Goal: Task Accomplishment & Management: Manage account settings

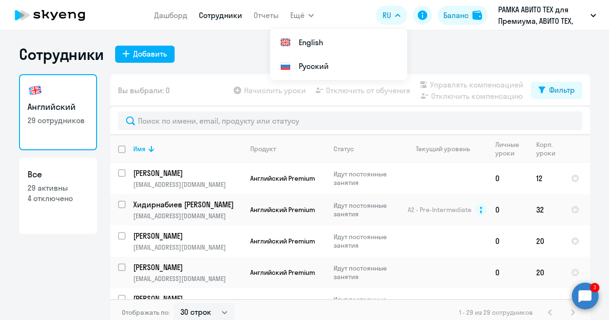
select select "30"
click at [592, 302] on circle at bounding box center [585, 296] width 27 height 27
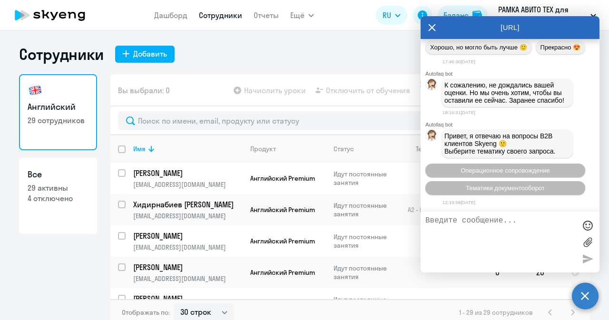
scroll to position [28984, 0]
click at [430, 28] on icon at bounding box center [432, 27] width 8 height 23
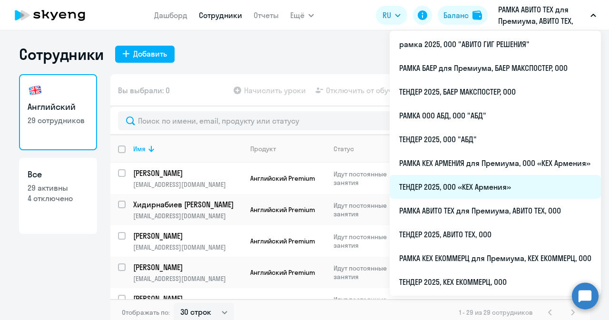
click at [482, 191] on li "ТЕНДЕР 2025, ООО «КЕХ Армения»" at bounding box center [495, 187] width 211 height 24
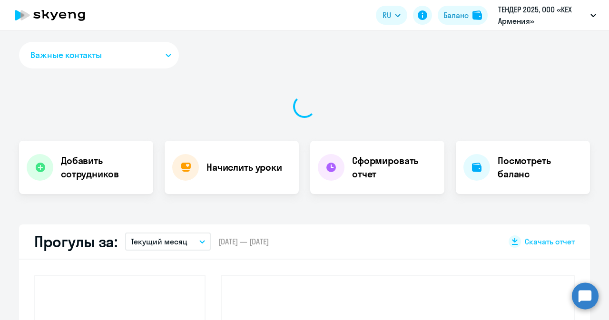
select select "30"
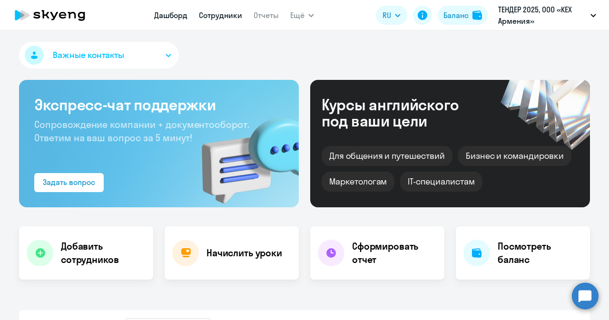
click at [207, 20] on link "Сотрудники" at bounding box center [220, 15] width 43 height 10
select select "30"
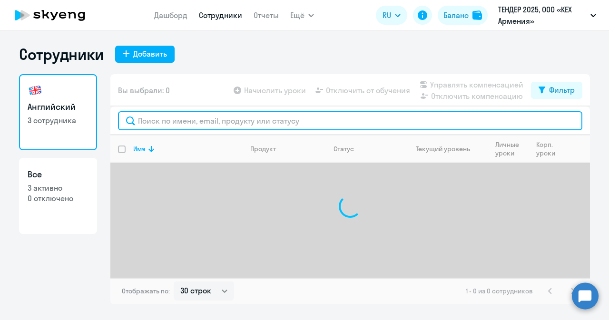
click at [215, 118] on input "text" at bounding box center [350, 120] width 464 height 19
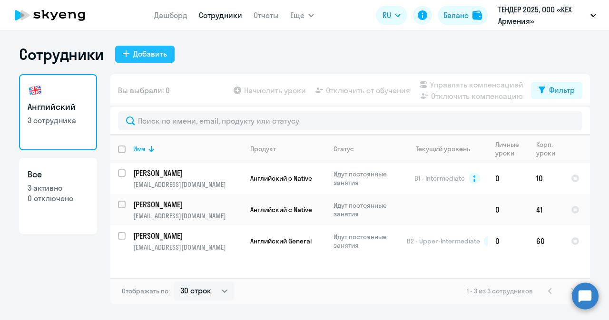
click at [144, 56] on div "Добавить" at bounding box center [150, 53] width 34 height 11
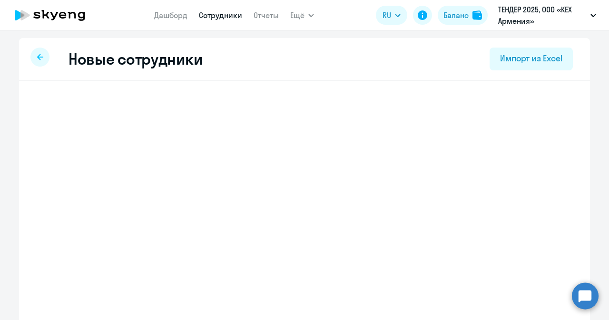
select select "english_adult_not_native_speaker"
select select "3"
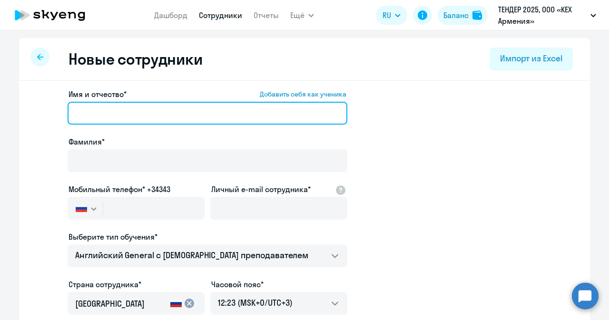
click at [219, 109] on input "Имя и отчество* Добавить себя как ученика" at bounding box center [208, 113] width 280 height 23
paste input "[PERSON_NAME]"
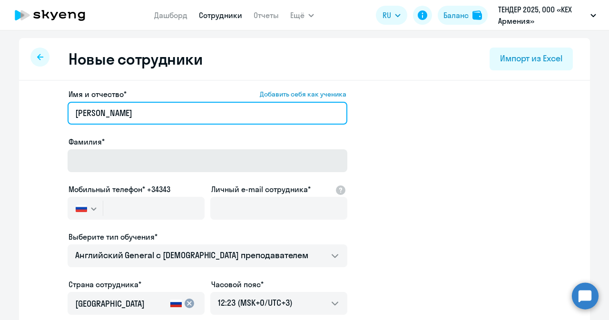
type input "[PERSON_NAME]"
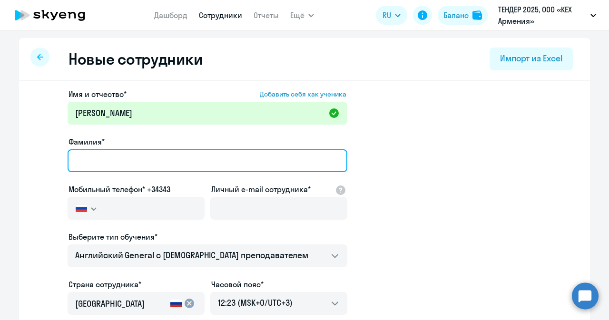
click at [210, 154] on input "Фамилия*" at bounding box center [208, 160] width 280 height 23
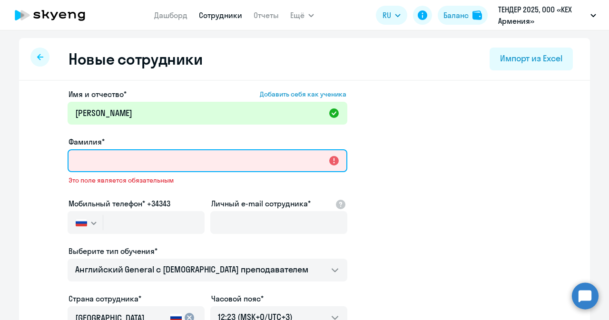
paste input "[PERSON_NAME]"
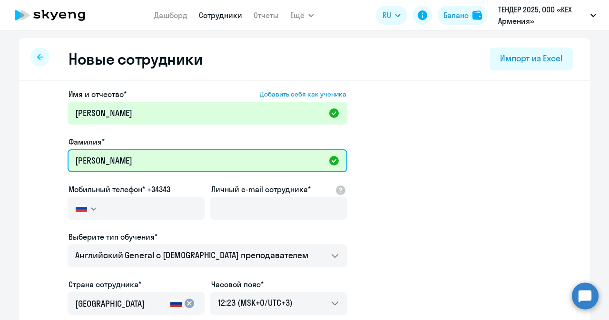
click at [84, 158] on input "[PERSON_NAME]" at bounding box center [208, 160] width 280 height 23
type input "[PERSON_NAME]"
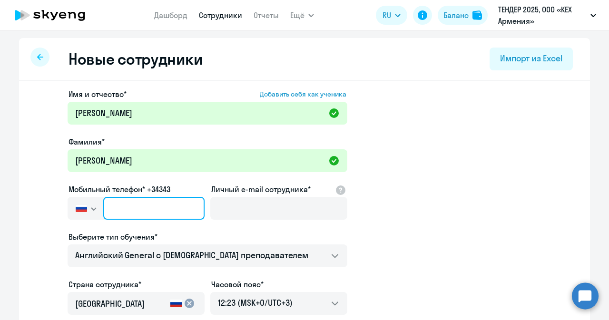
paste input "[PHONE_NUMBER]"
type input "[PHONE_NUMBER]"
click at [144, 207] on input "[PHONE_NUMBER]" at bounding box center [153, 208] width 101 height 23
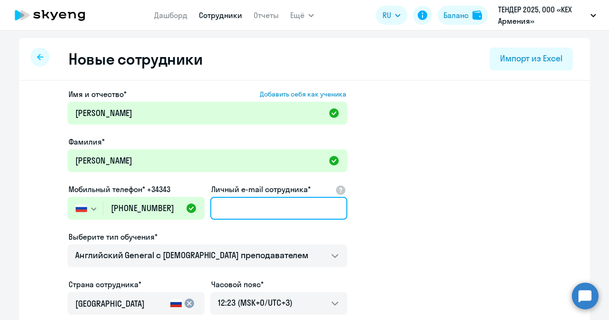
click at [239, 197] on input "Личный e-mail сотрудника*" at bounding box center [278, 208] width 137 height 23
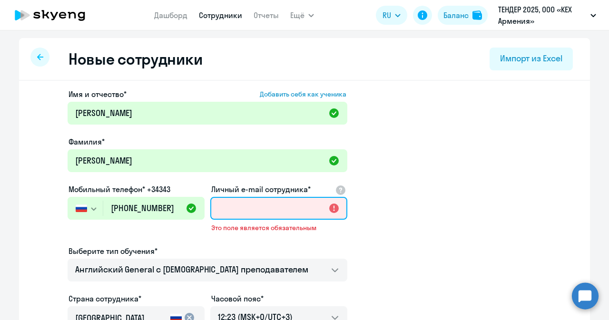
paste input "[EMAIL_ADDRESS][DOMAIN_NAME]"
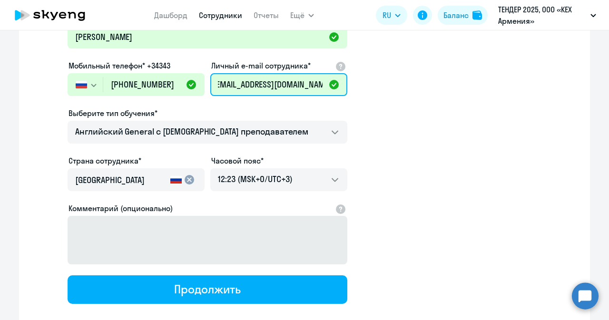
scroll to position [133, 0]
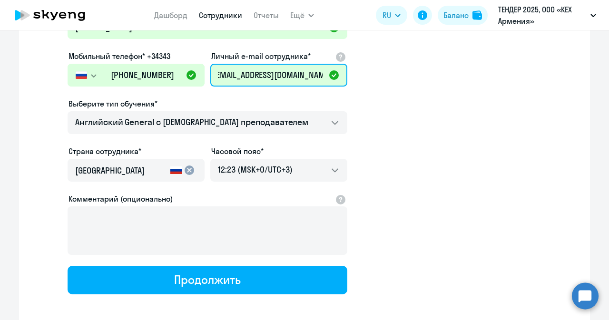
type input "[EMAIL_ADDRESS][DOMAIN_NAME]"
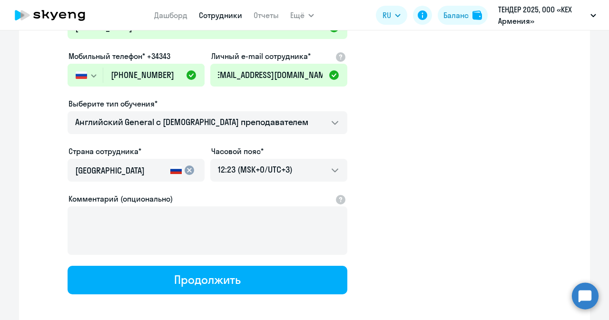
scroll to position [0, 0]
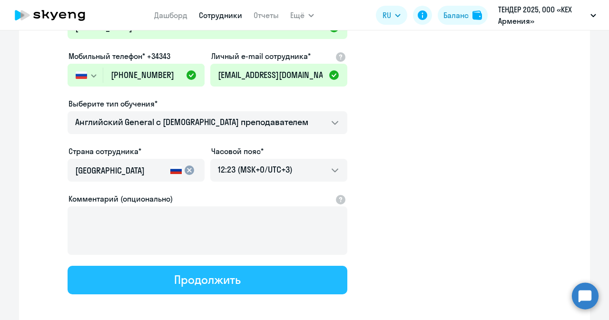
click at [213, 276] on div "Продолжить" at bounding box center [207, 279] width 66 height 15
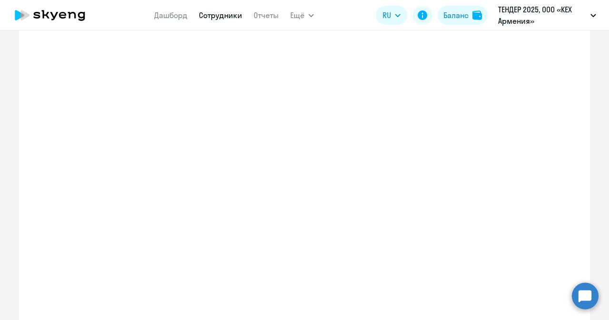
select select "english_adult_not_native_speaker"
select select "3"
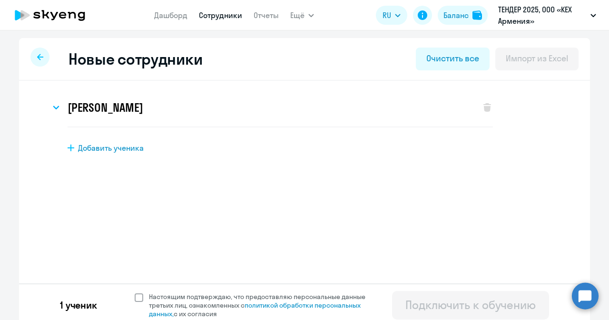
click at [135, 297] on span at bounding box center [139, 298] width 9 height 9
click at [134, 293] on input "Настоящим подтверждаю, что предоставляю персональные данные третьих лиц, ознако…" at bounding box center [134, 292] width 0 height 0
checkbox input "true"
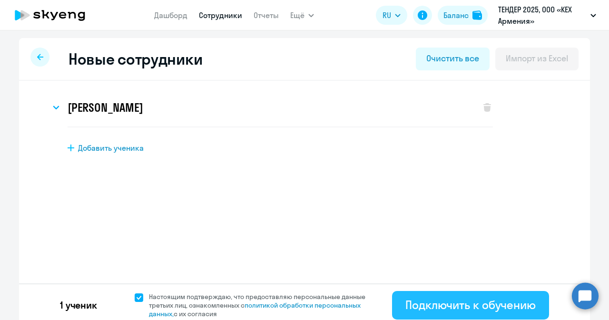
click at [434, 302] on div "Подключить к обучению" at bounding box center [470, 304] width 130 height 15
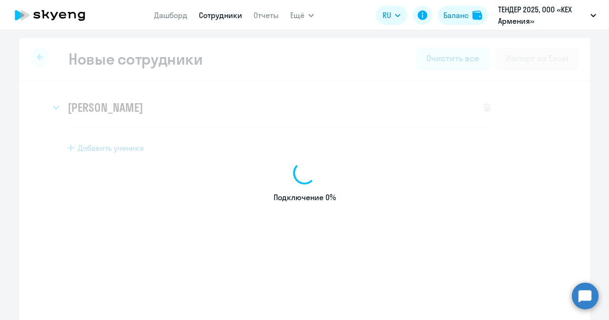
select select "english_adult_not_native_speaker"
select select "3"
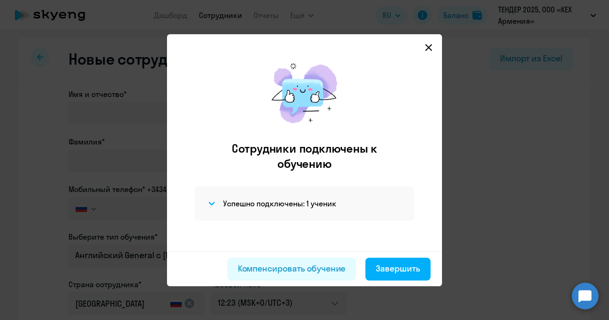
click at [428, 47] on icon at bounding box center [428, 47] width 7 height 7
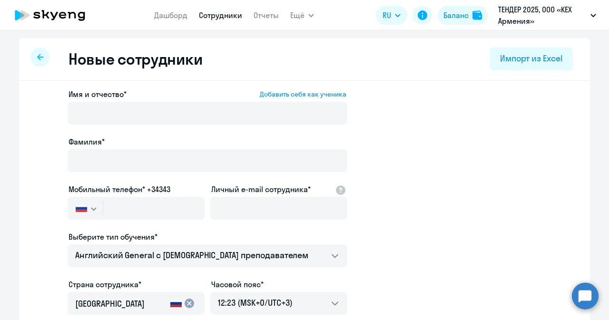
select select "30"
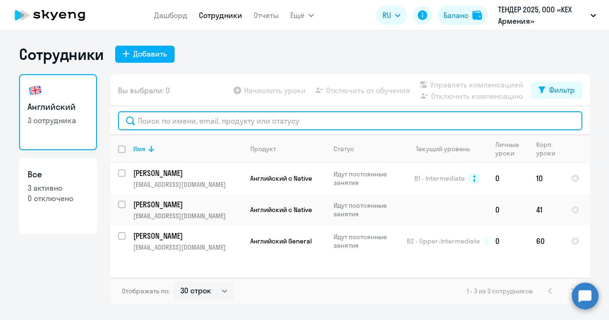
click at [177, 119] on input "text" at bounding box center [350, 120] width 464 height 19
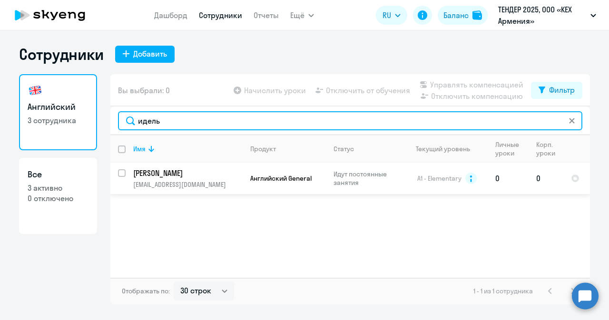
type input "идель"
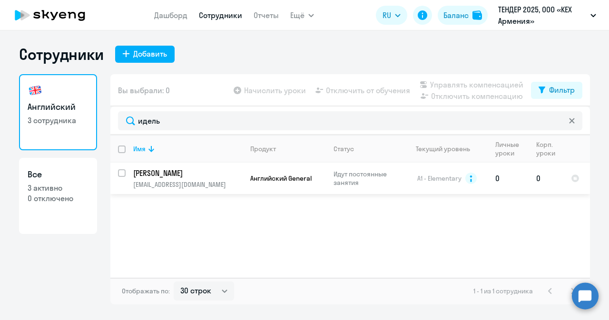
click at [133, 175] on td "[PERSON_NAME] [EMAIL_ADDRESS][DOMAIN_NAME]" at bounding box center [184, 178] width 117 height 31
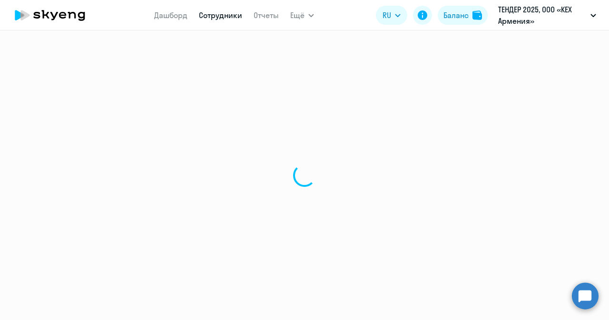
select select "english"
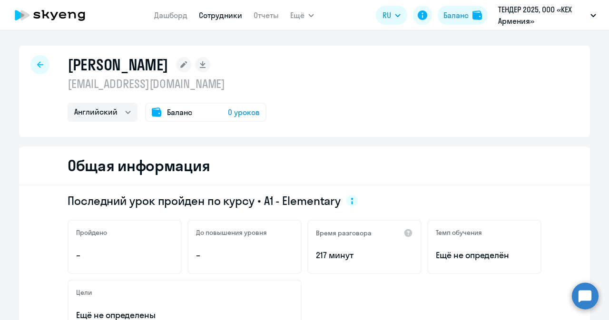
click at [233, 114] on span "0 уроков" at bounding box center [244, 112] width 32 height 11
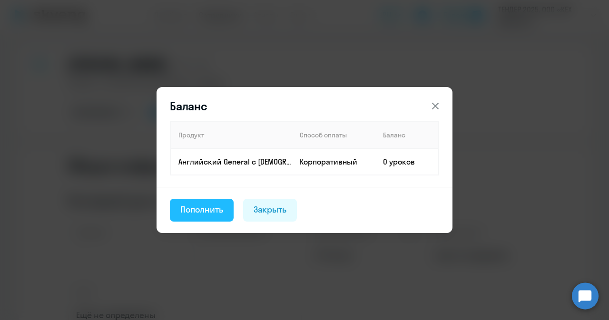
click at [209, 208] on div "Пополнить" at bounding box center [201, 210] width 43 height 12
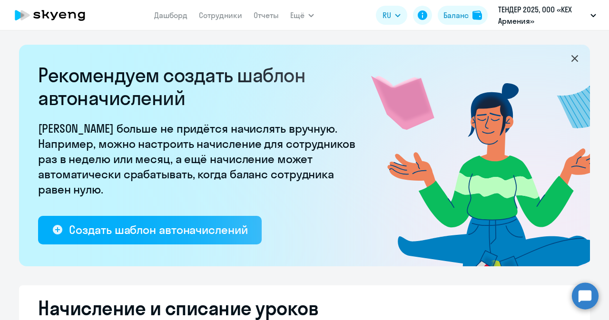
select select "10"
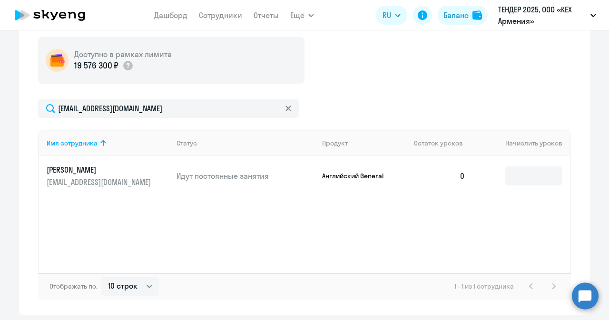
scroll to position [348, 0]
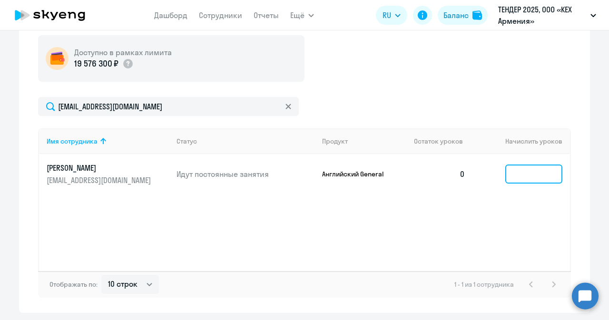
click at [524, 167] on input at bounding box center [533, 174] width 57 height 19
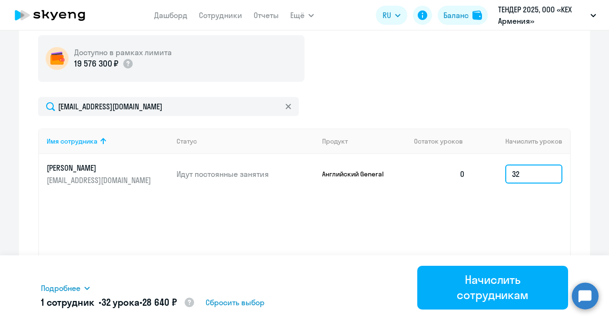
type input "32"
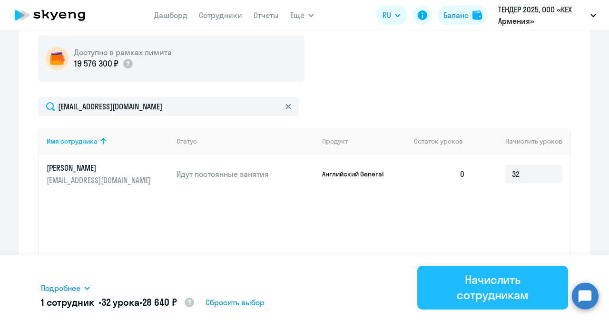
click at [475, 276] on div "Начислить сотрудникам" at bounding box center [493, 287] width 124 height 30
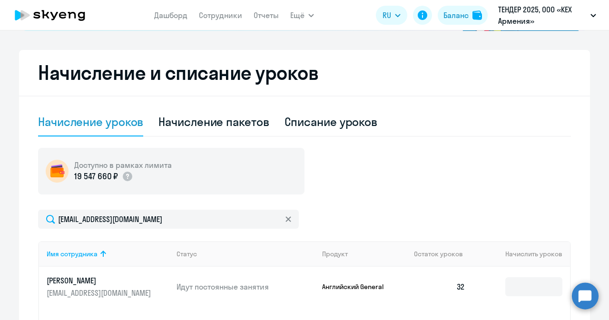
scroll to position [204, 0]
